Goal: Navigation & Orientation: Find specific page/section

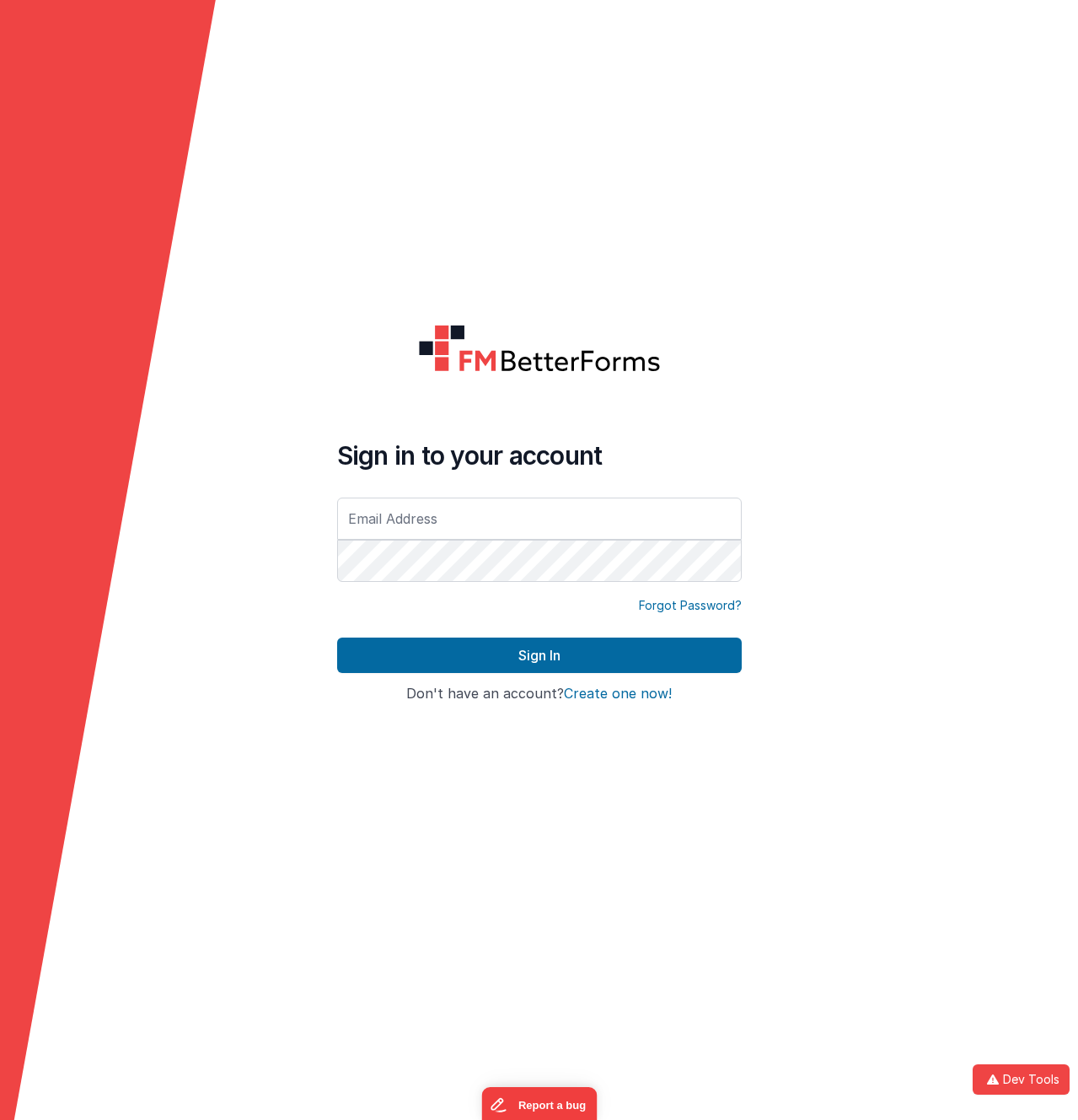
click at [448, 526] on input "text" at bounding box center [539, 518] width 404 height 43
type input "[EMAIL_ADDRESS][DOMAIN_NAME]"
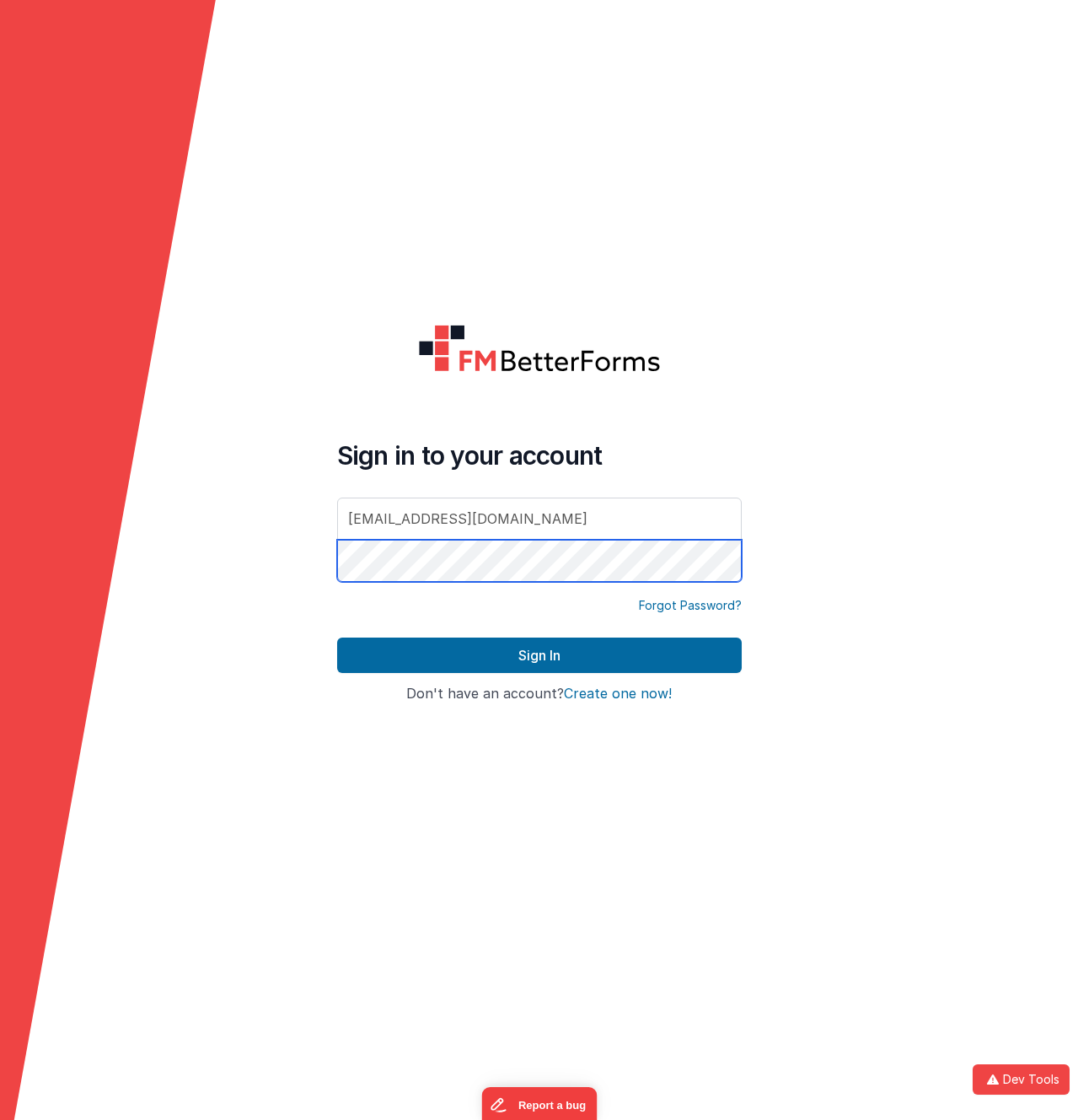
click at [337, 637] on button "Sign In" at bounding box center [539, 655] width 404 height 36
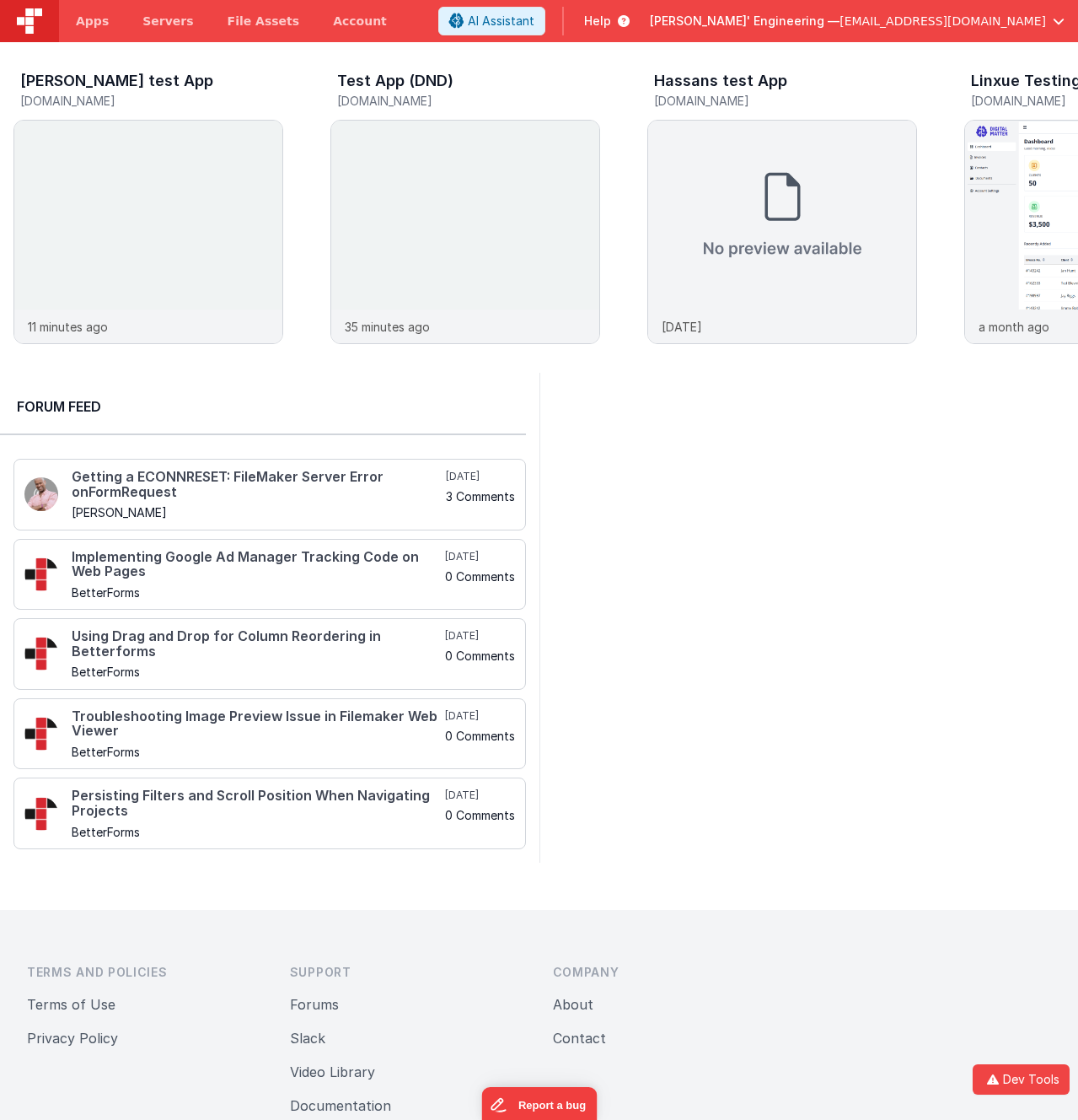
click at [844, 565] on div at bounding box center [809, 617] width 539 height 490
click at [11, 186] on div "[PERSON_NAME] test App [DOMAIN_NAME] 11 minutes ago Test App (DND) [DOMAIN_NAME…" at bounding box center [539, 208] width 1078 height 331
click at [103, 167] on img at bounding box center [148, 254] width 268 height 268
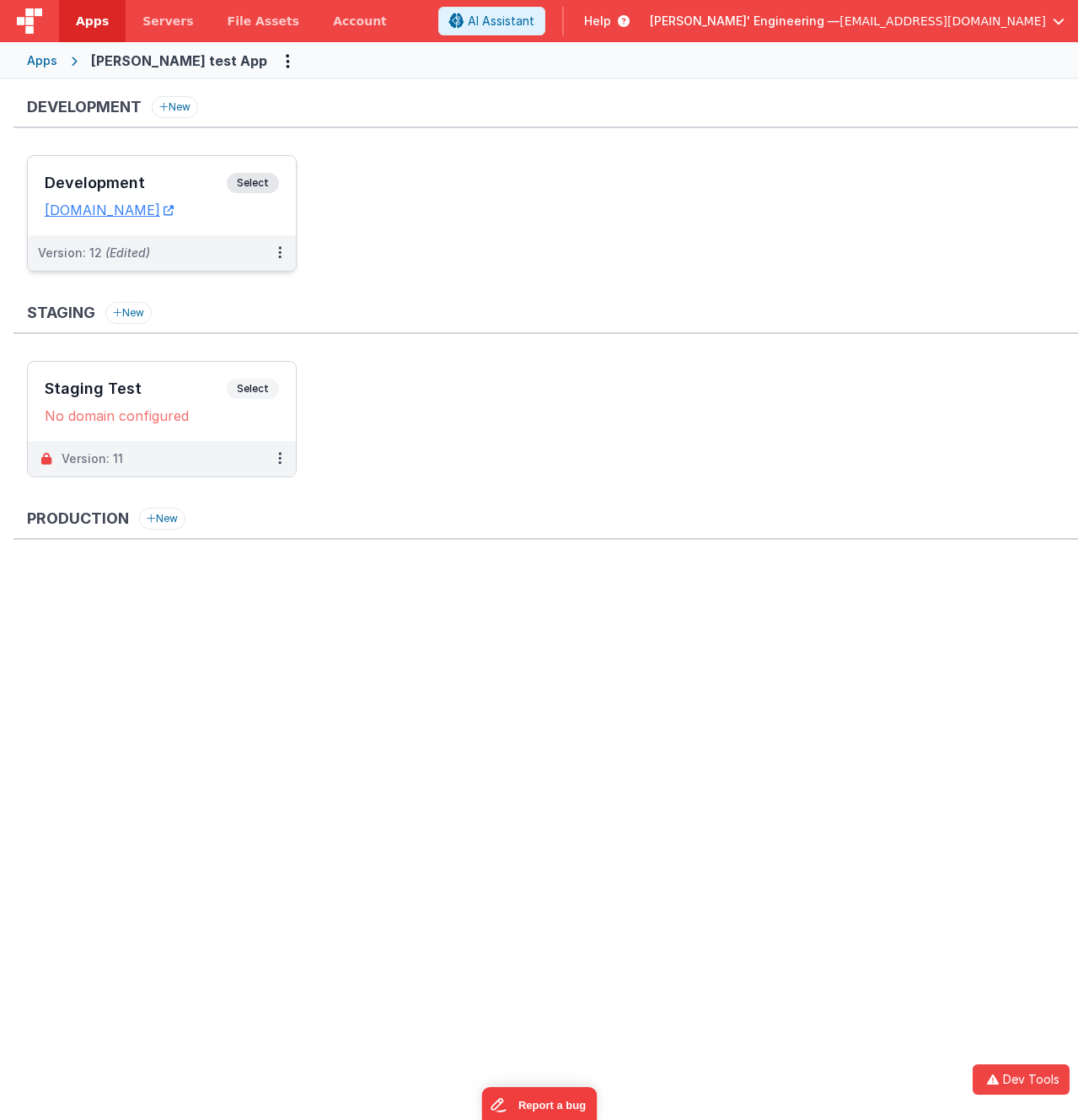
click at [244, 183] on span "Select" at bounding box center [253, 183] width 52 height 20
